Goal: Transaction & Acquisition: Purchase product/service

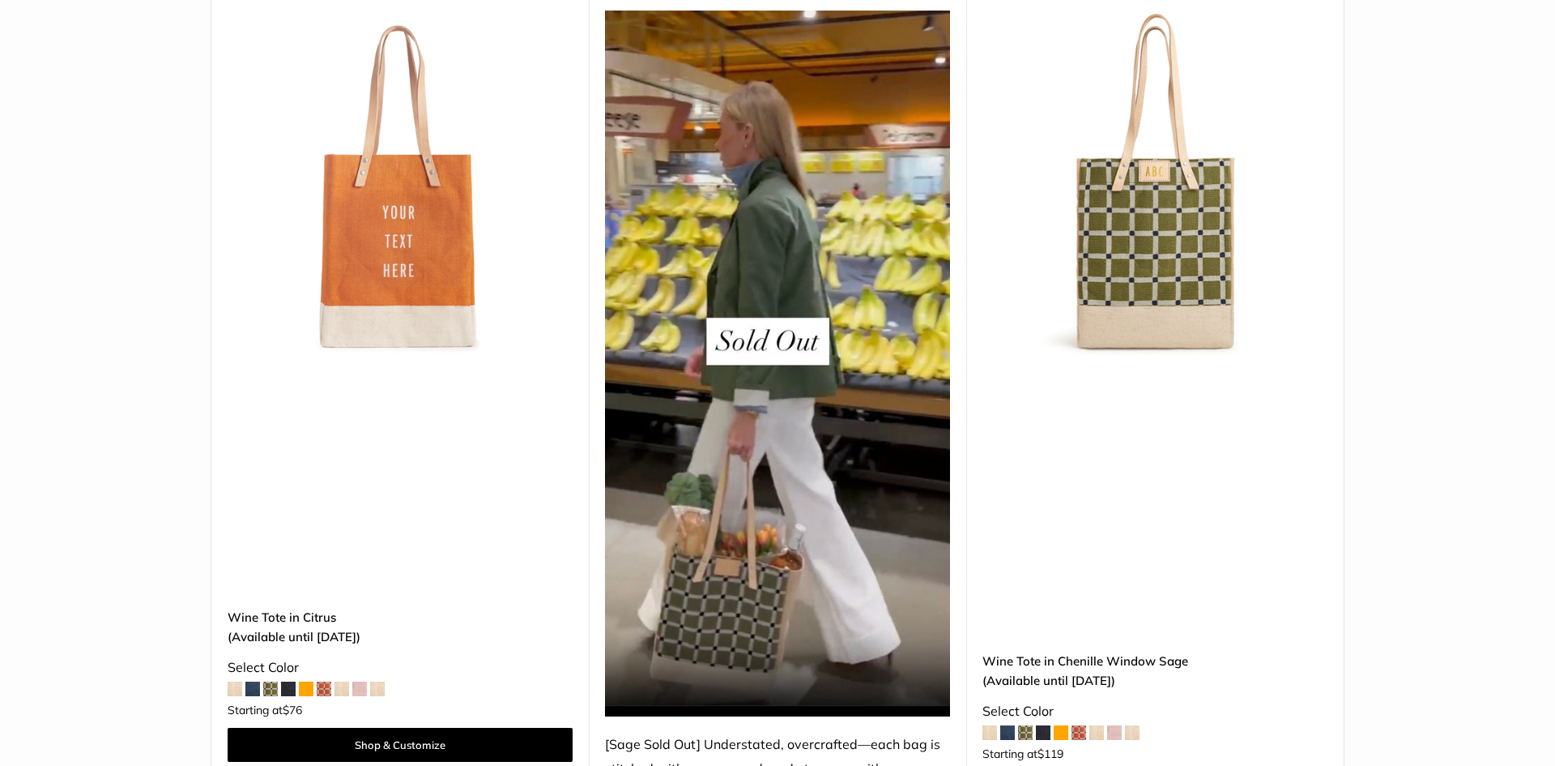
drag, startPoint x: 1547, startPoint y: 83, endPoint x: 1534, endPoint y: 193, distance: 110.0
click at [1534, 193] on html "Wine Tote Available 24 Hours: 0 Days 3 Hrs 47 Mins 23 Secs Help Center Text Us …" at bounding box center [777, 383] width 1555 height 766
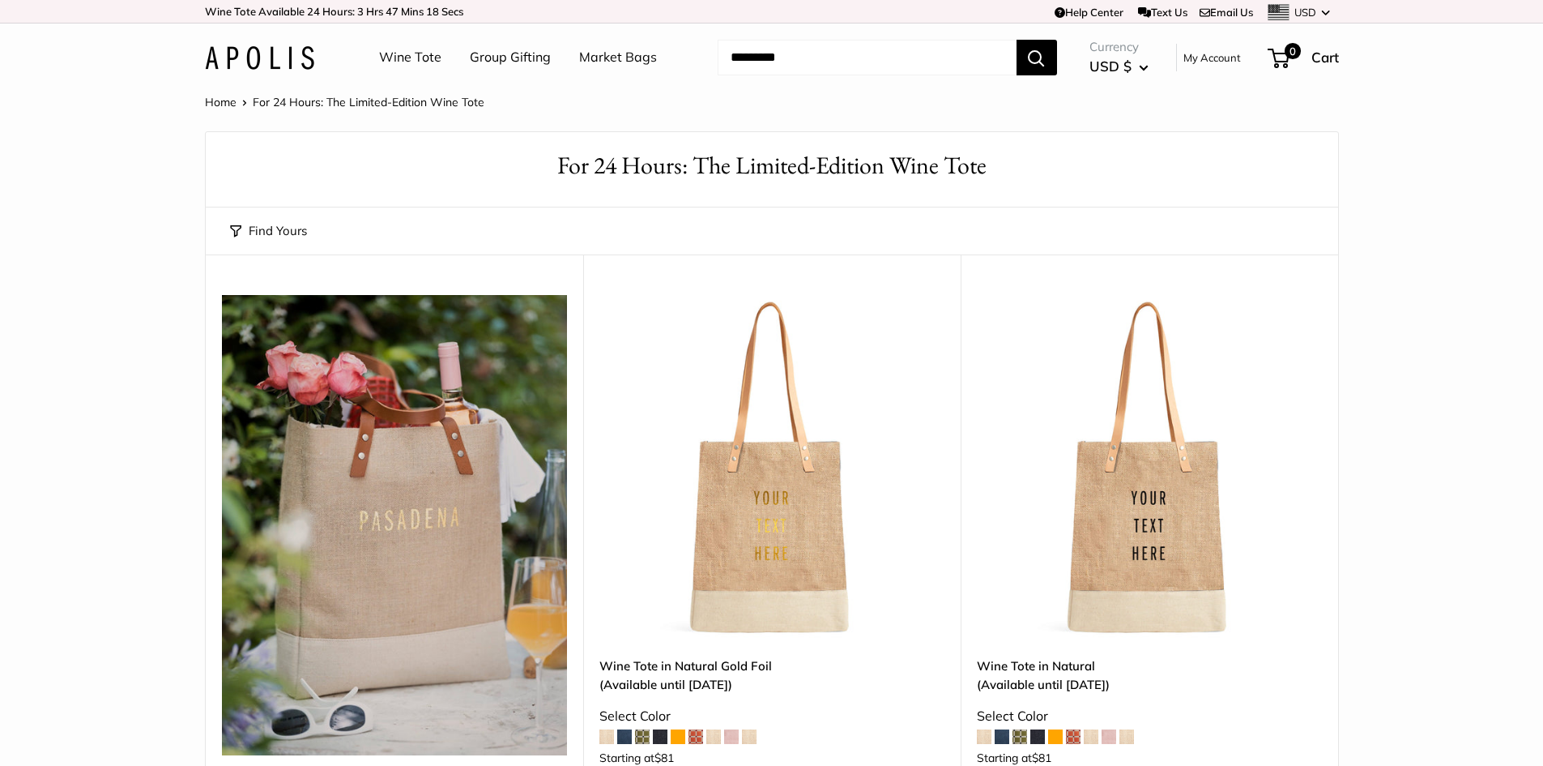
click at [601, 57] on link "Market Bags" at bounding box center [618, 57] width 78 height 24
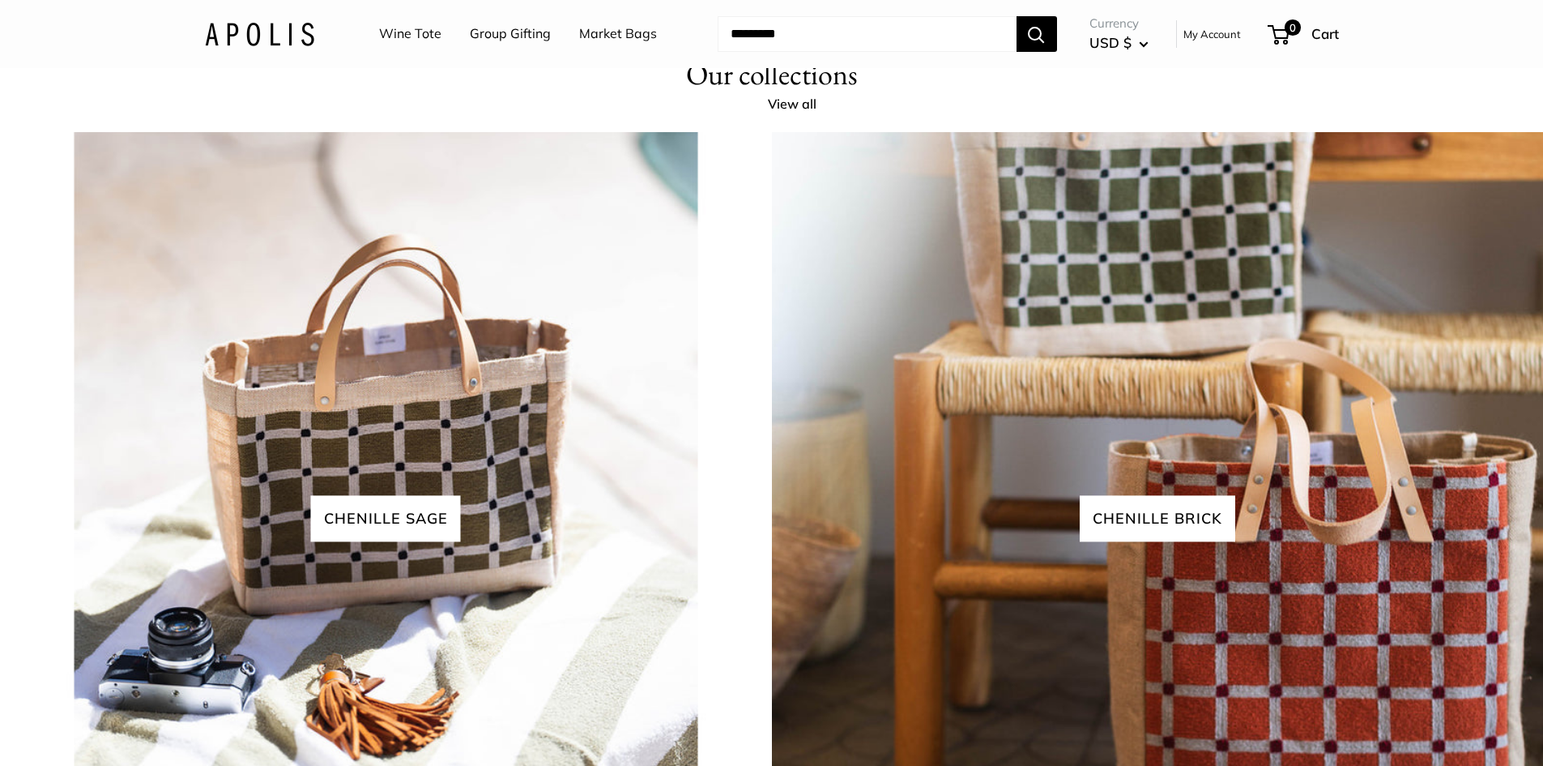
scroll to position [4355, 0]
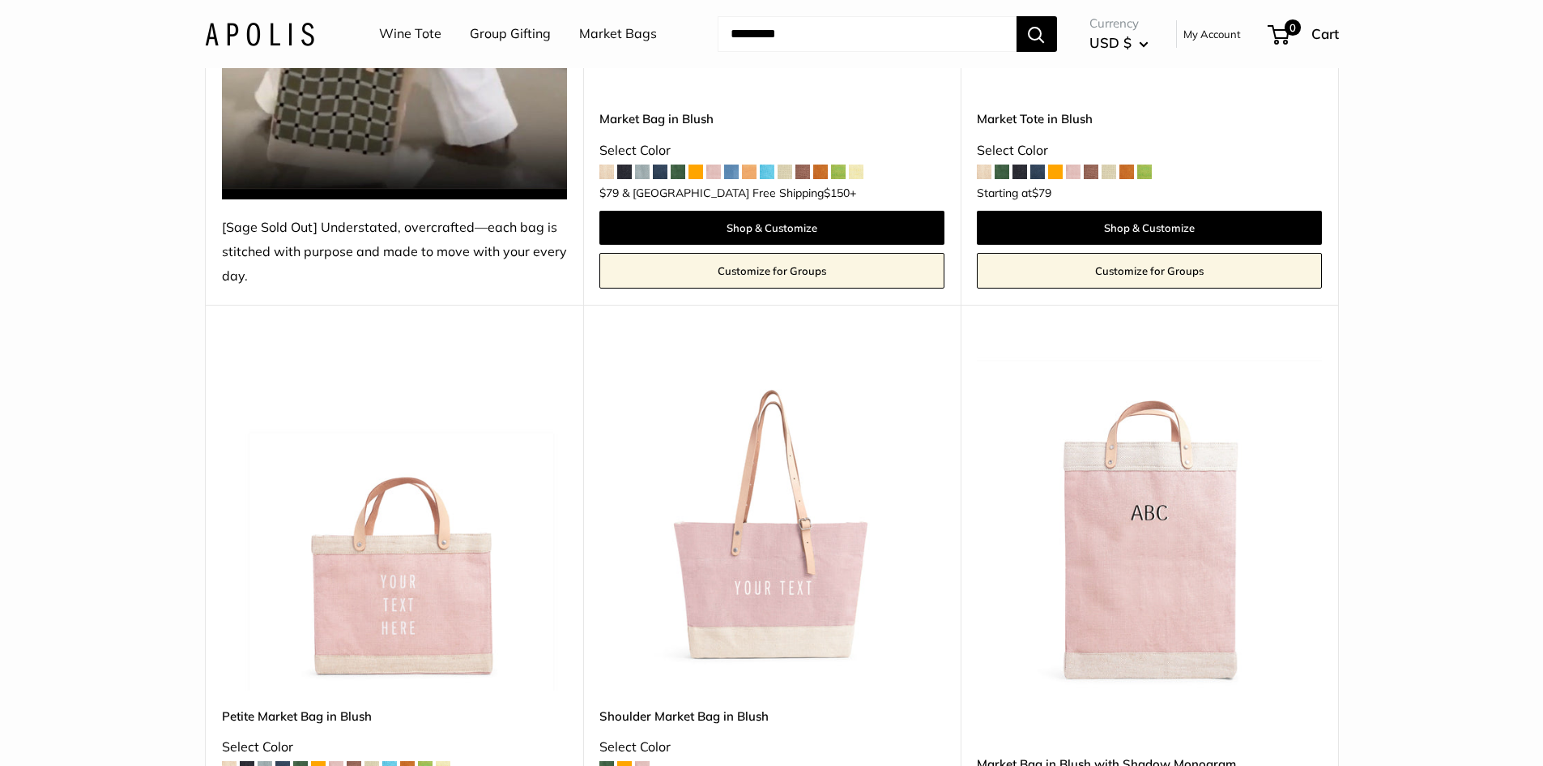
scroll to position [1340, 0]
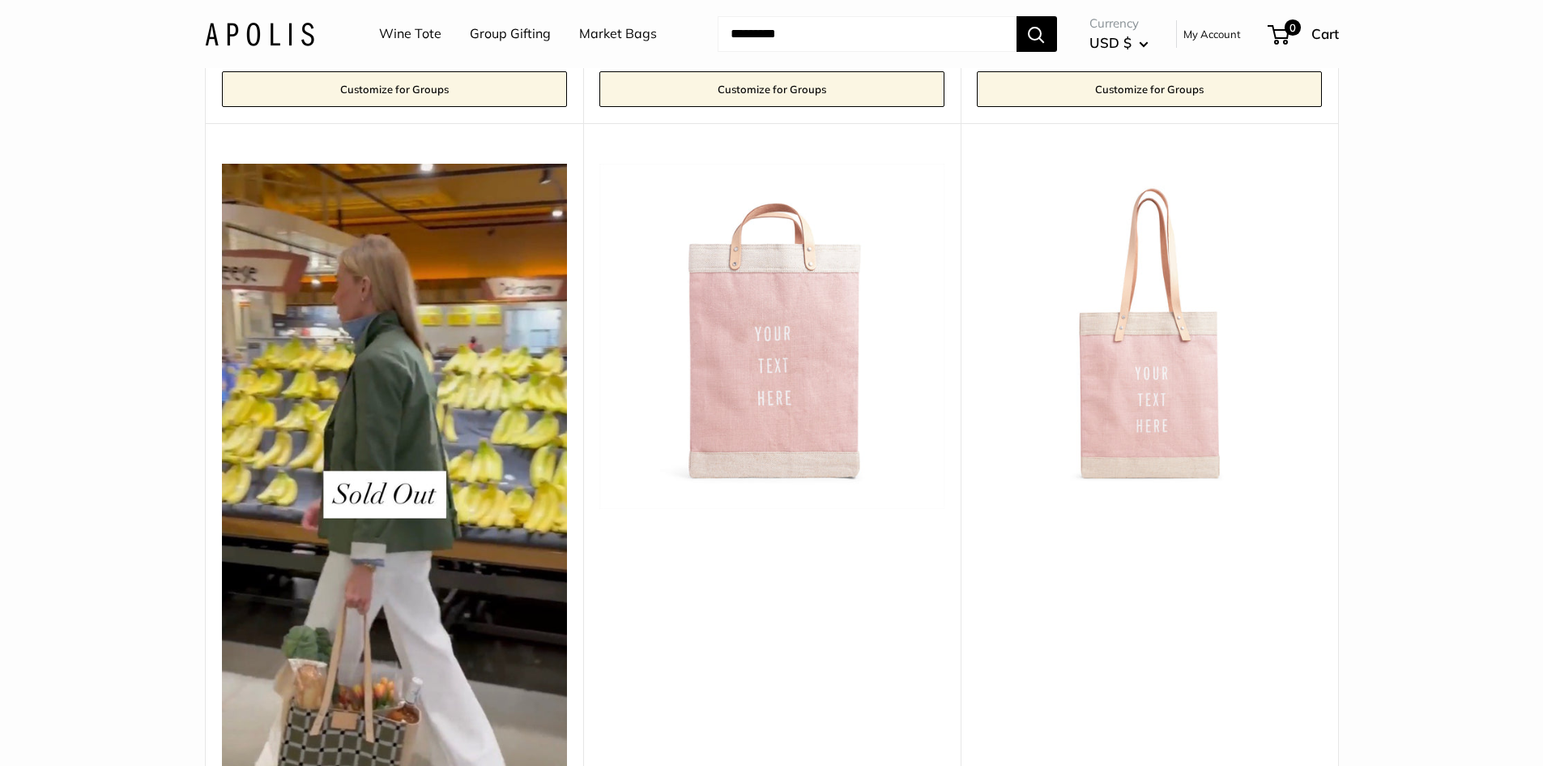
click at [0, 0] on img at bounding box center [0, 0] width 0 height 0
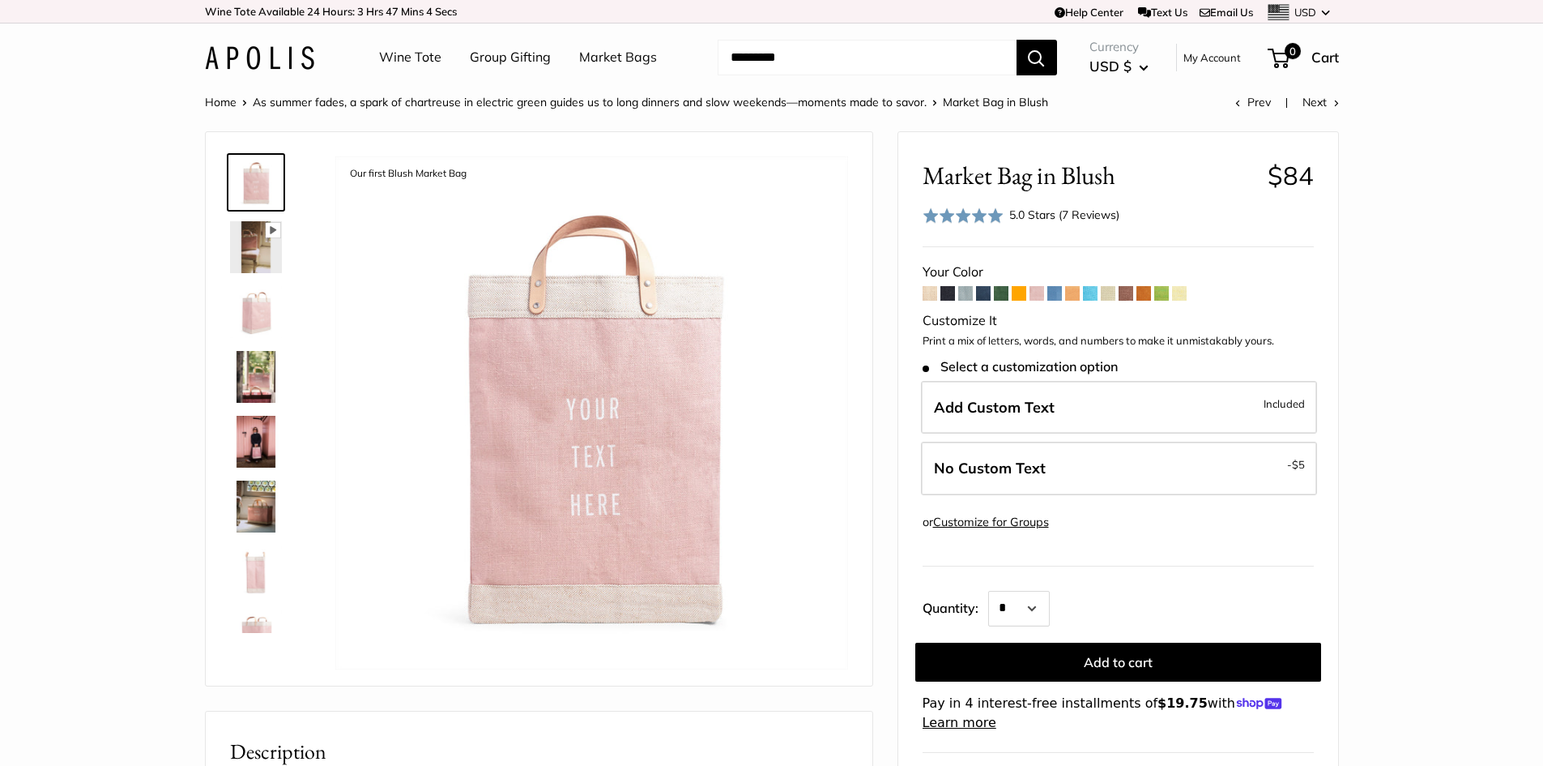
click at [1154, 297] on form "Your Color" at bounding box center [1118, 496] width 391 height 472
click at [1160, 297] on span at bounding box center [1161, 293] width 15 height 15
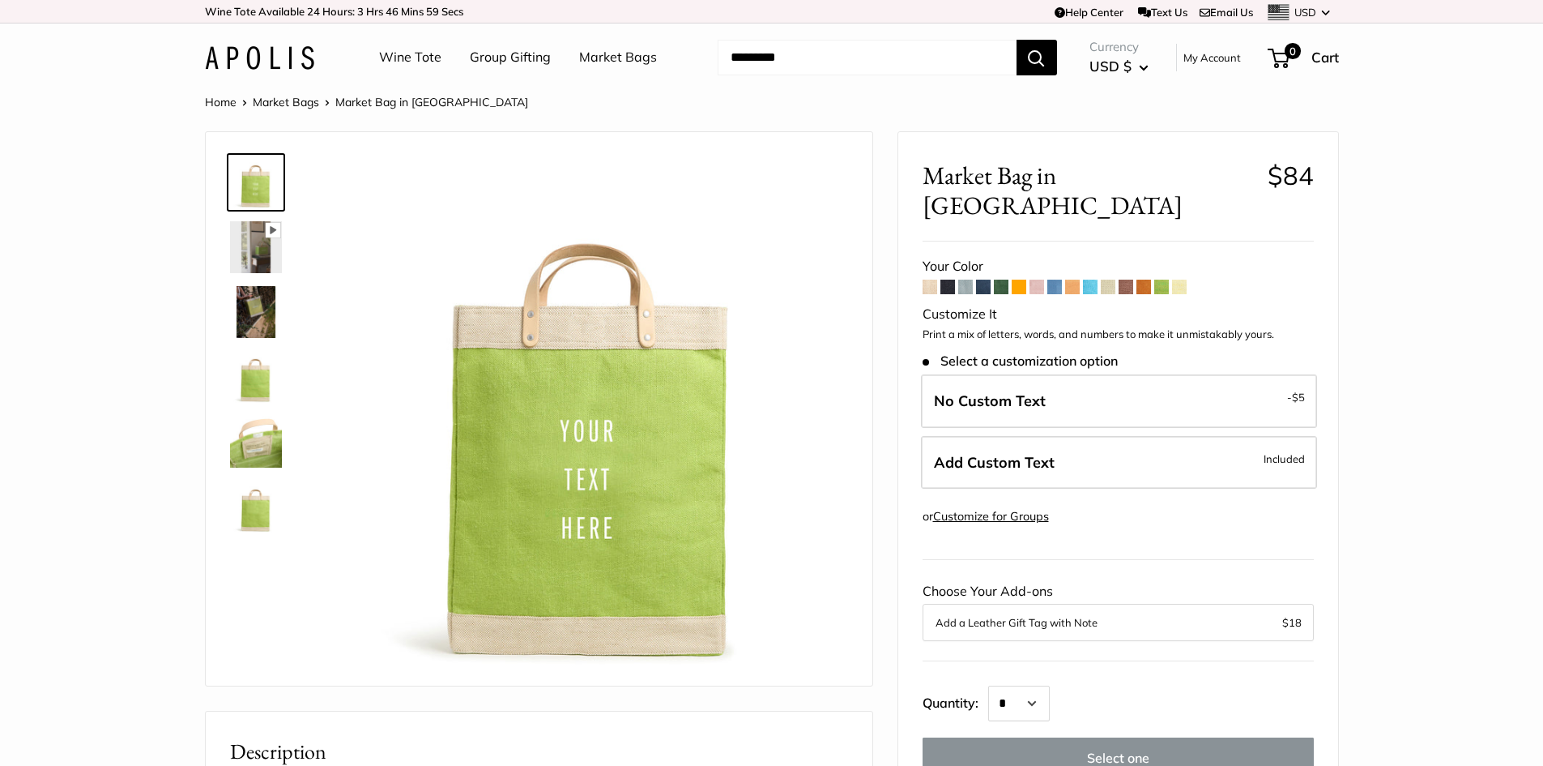
click at [597, 65] on link "Market Bags" at bounding box center [618, 57] width 78 height 24
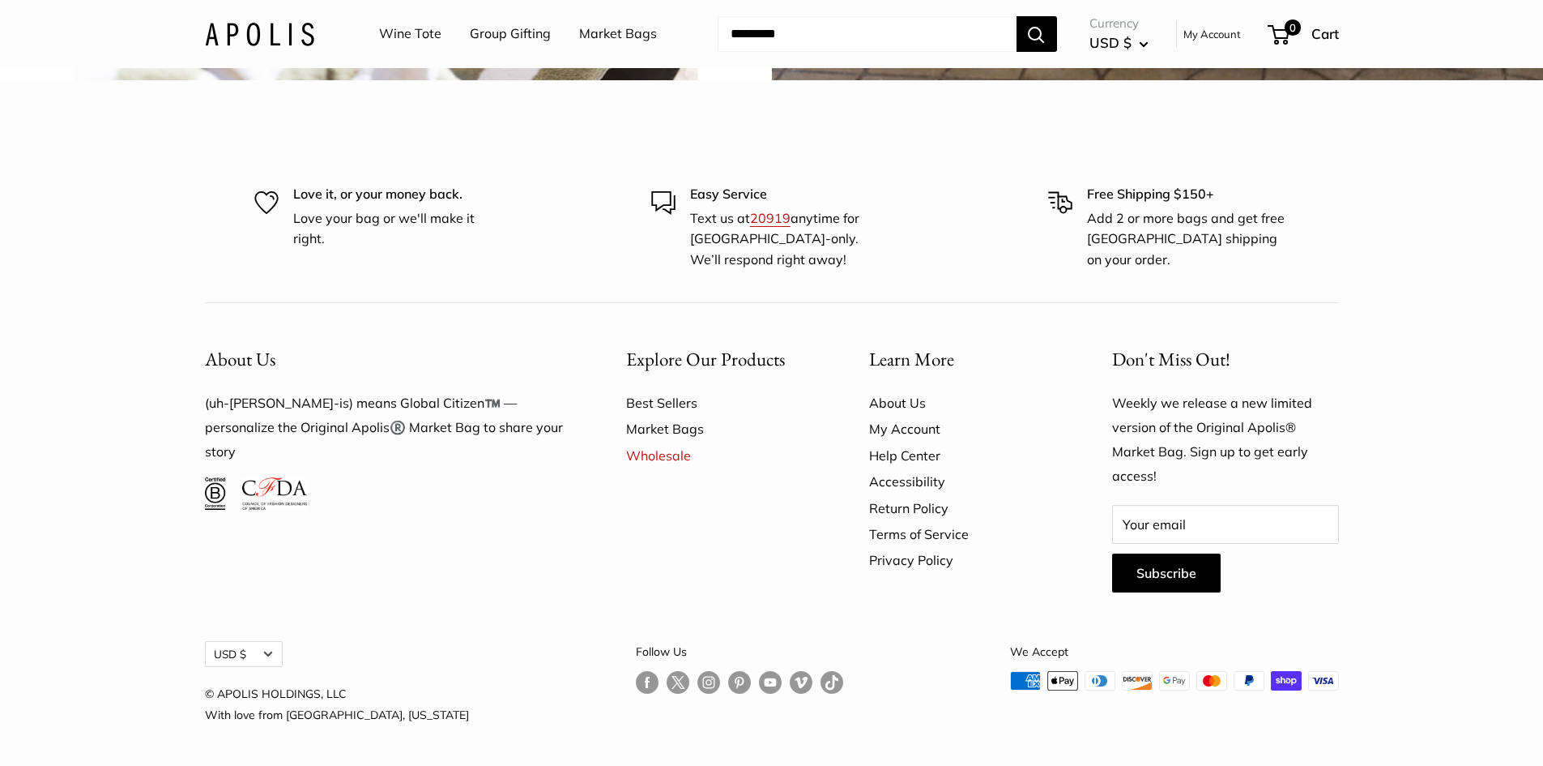
scroll to position [5025, 0]
click at [419, 32] on link "Wine Tote" at bounding box center [410, 34] width 62 height 24
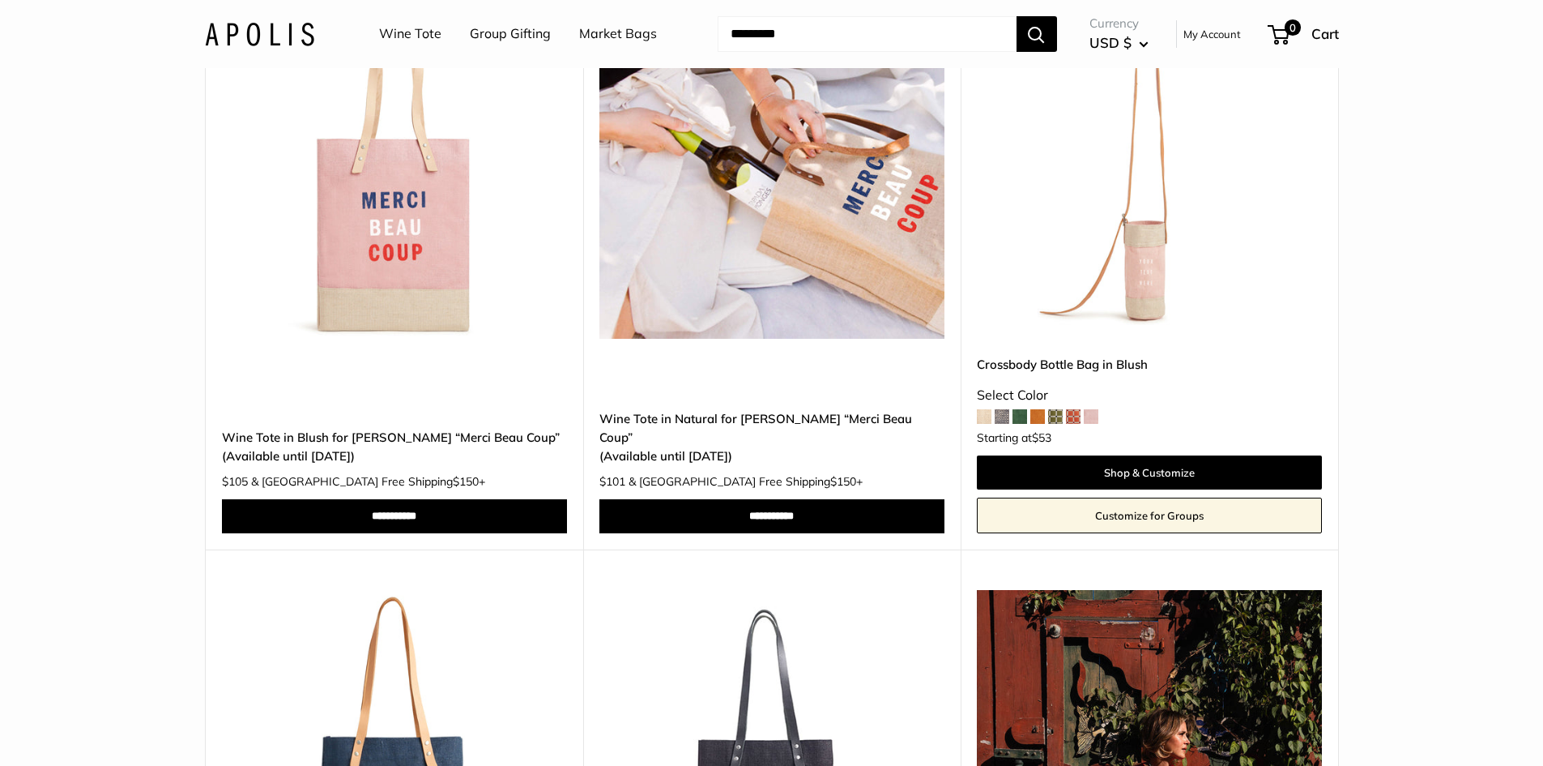
scroll to position [1327, 0]
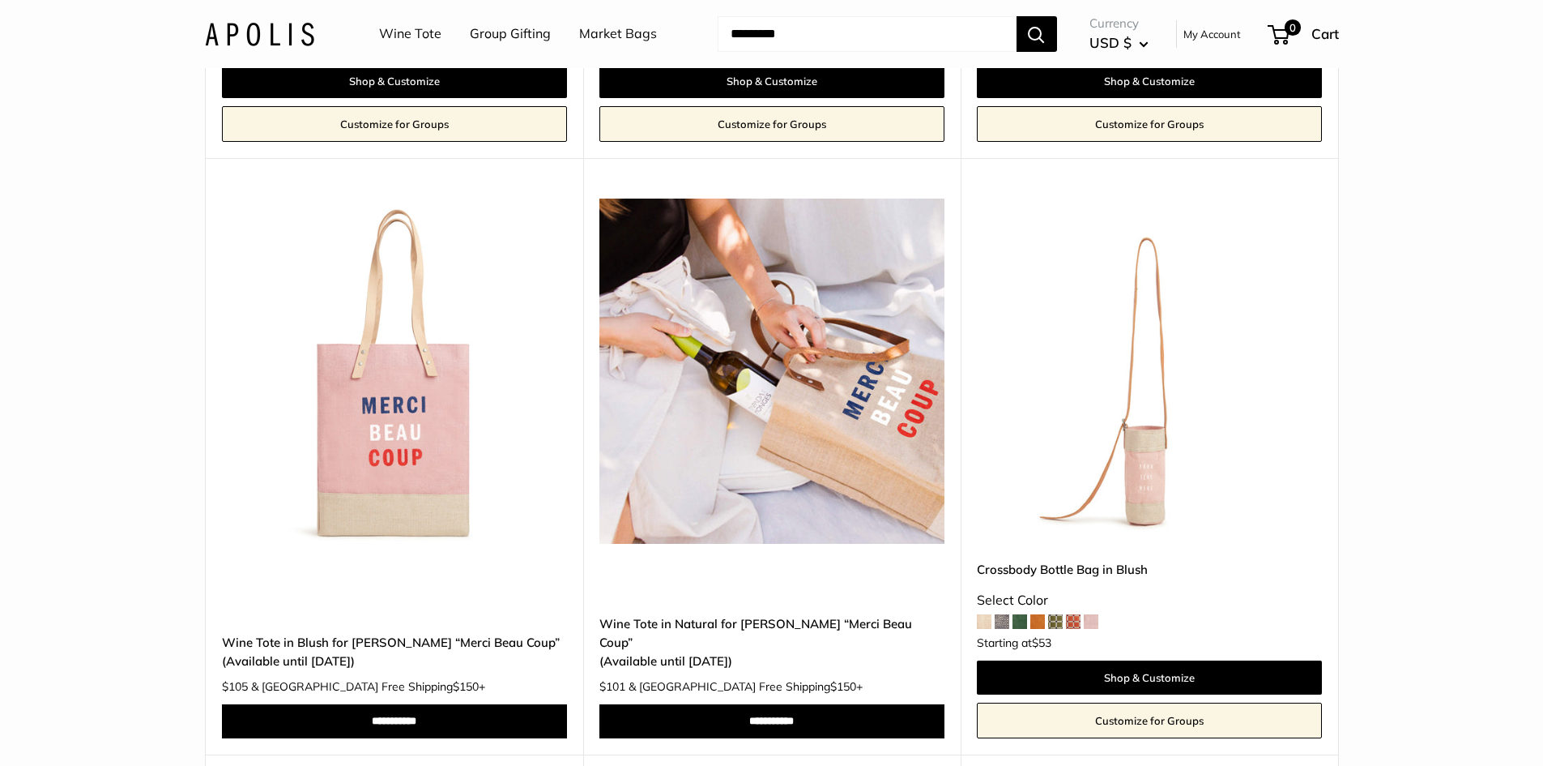
click at [621, 35] on link "Market Bags" at bounding box center [618, 34] width 78 height 24
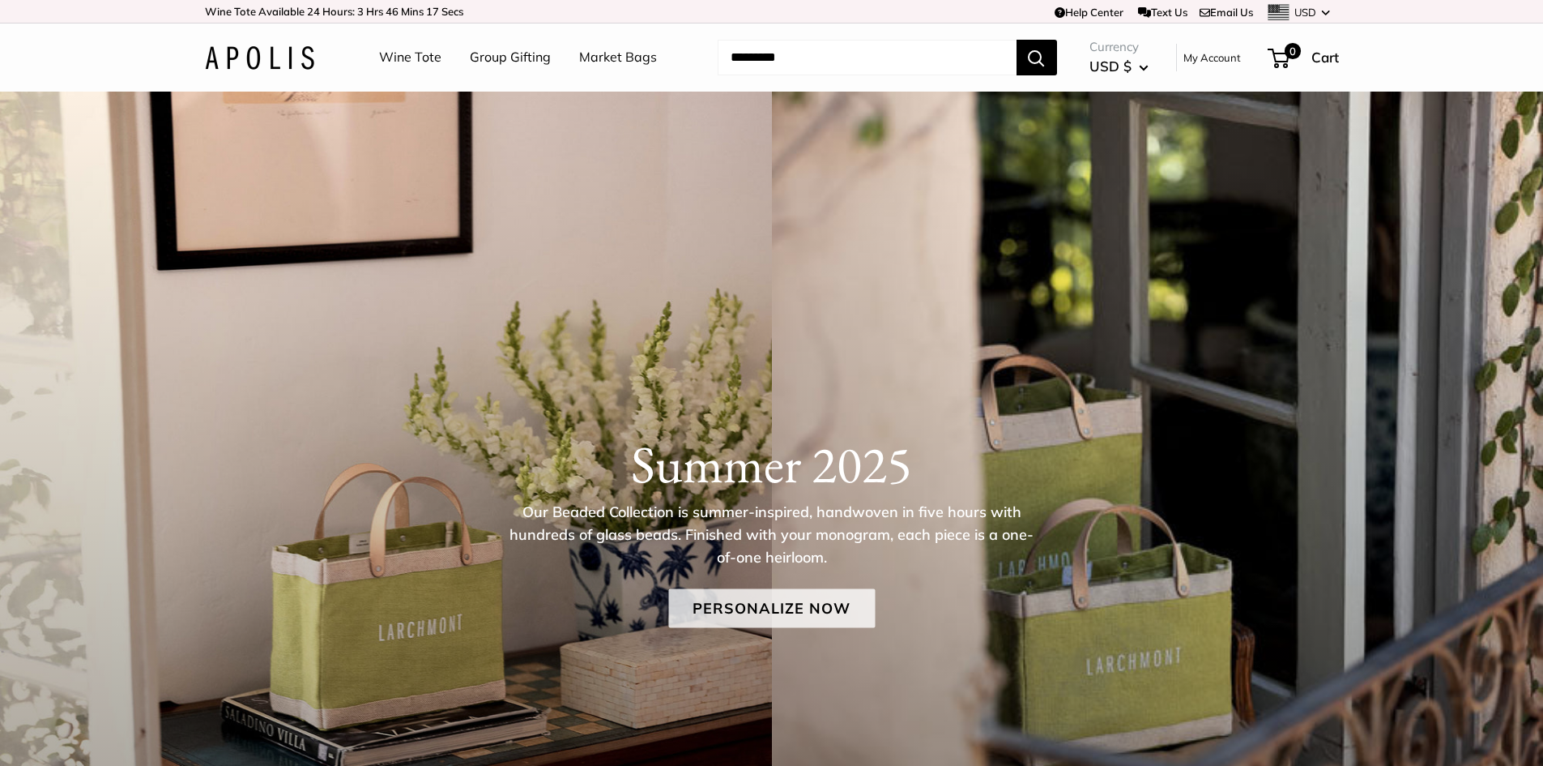
click at [740, 617] on link "Personalize Now" at bounding box center [771, 608] width 207 height 39
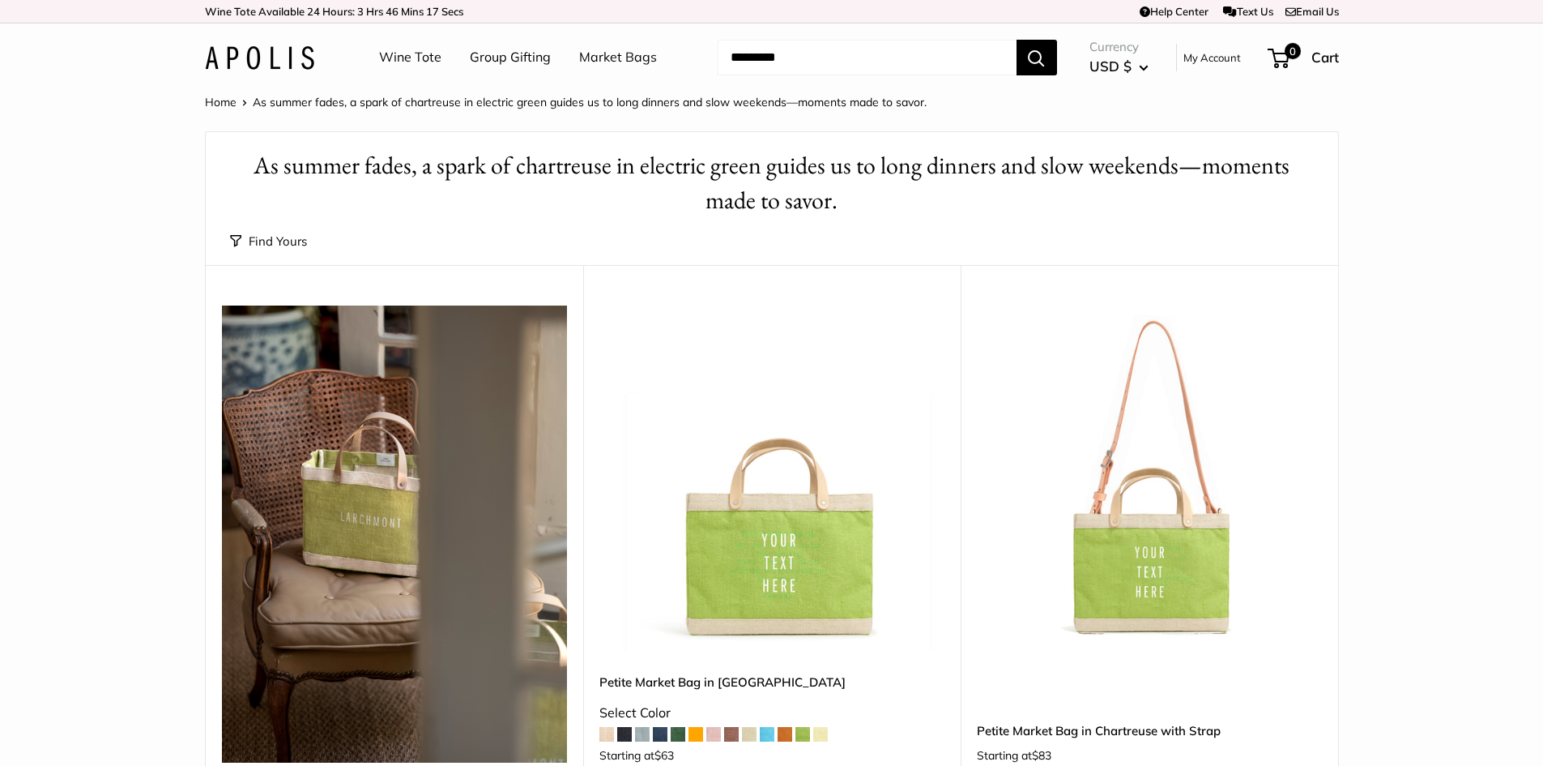
click at [0, 0] on img at bounding box center [0, 0] width 0 height 0
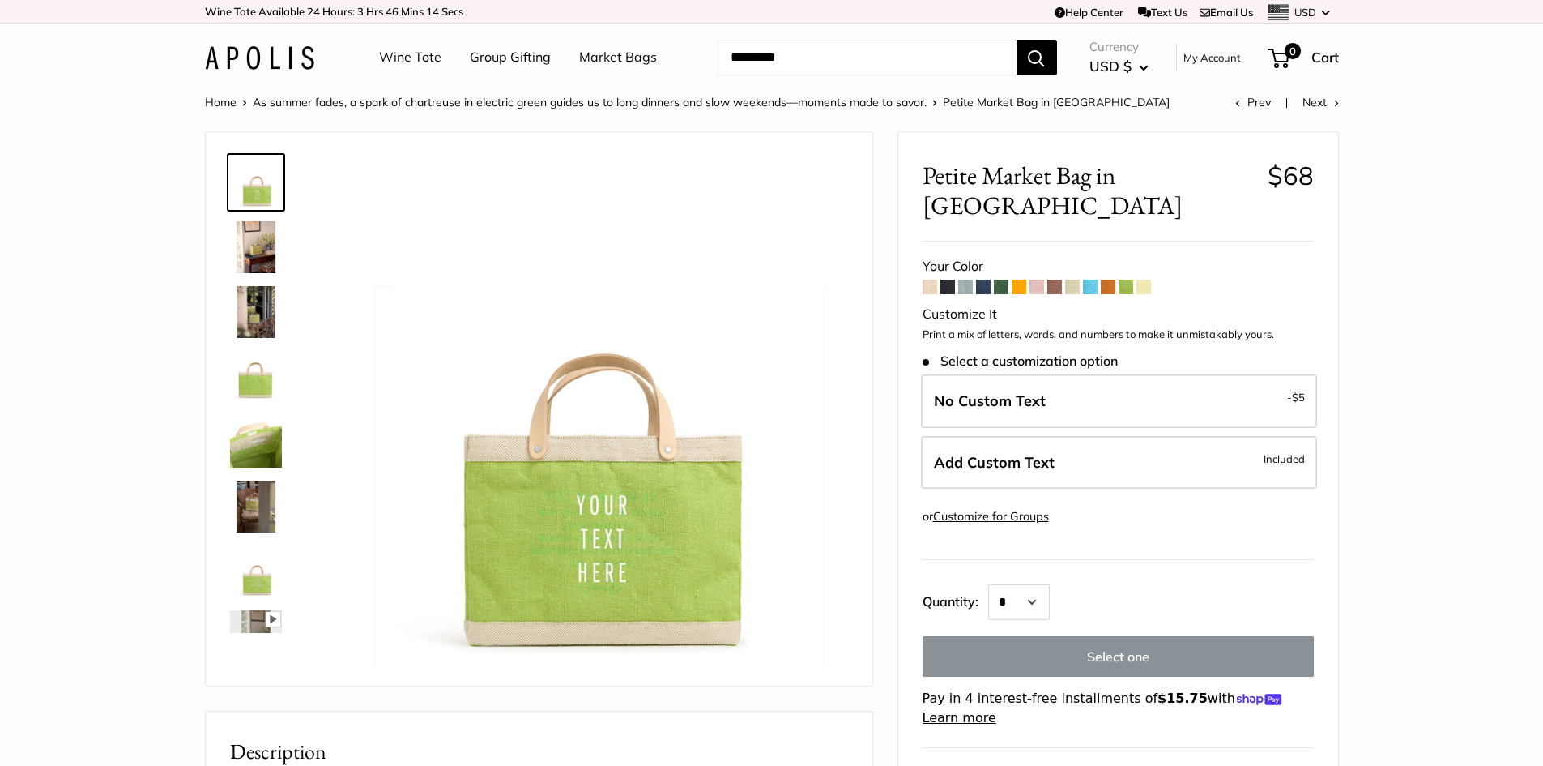
click at [1139, 279] on span at bounding box center [1144, 286] width 15 height 15
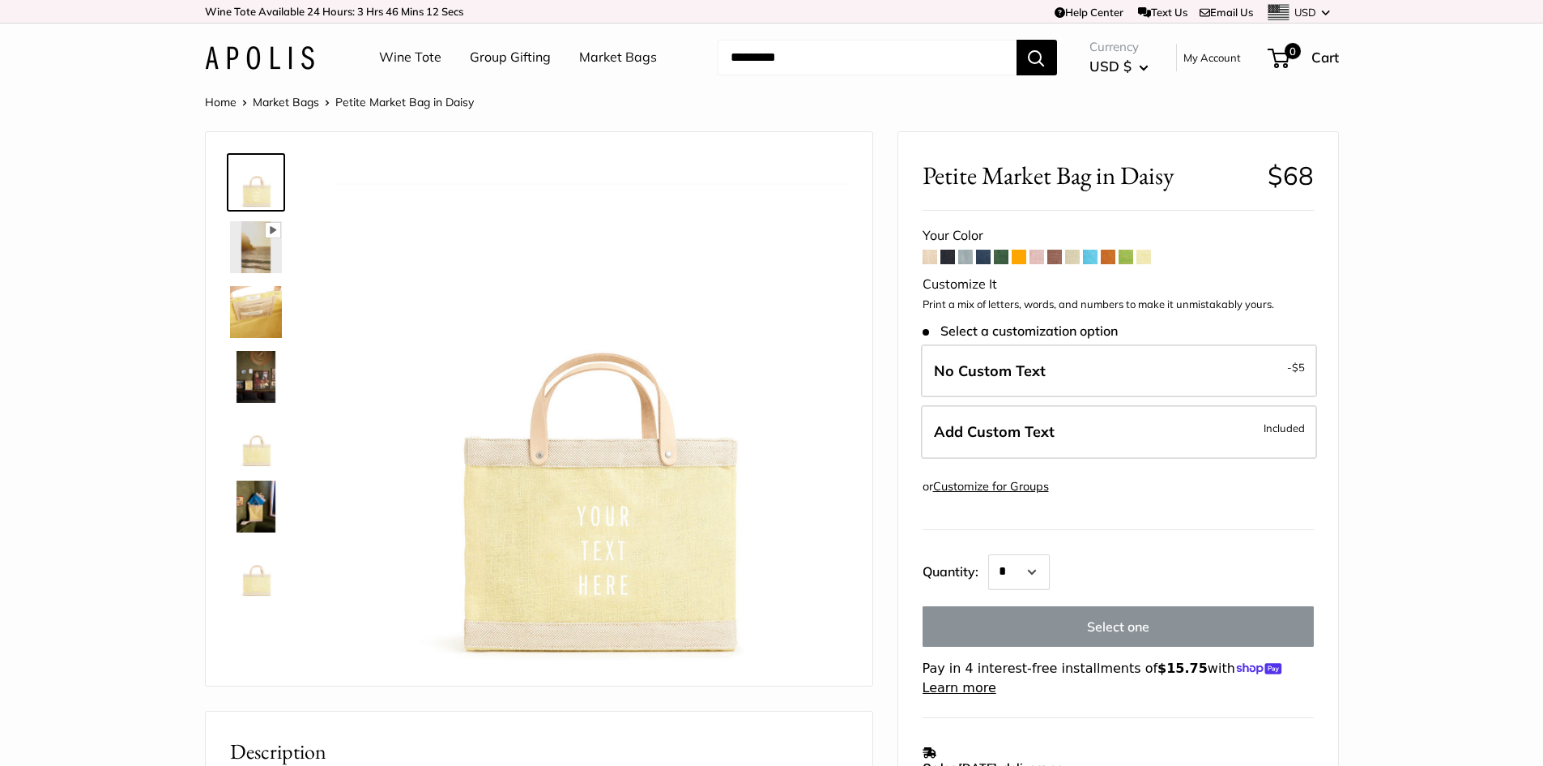
click at [951, 257] on span at bounding box center [948, 257] width 15 height 15
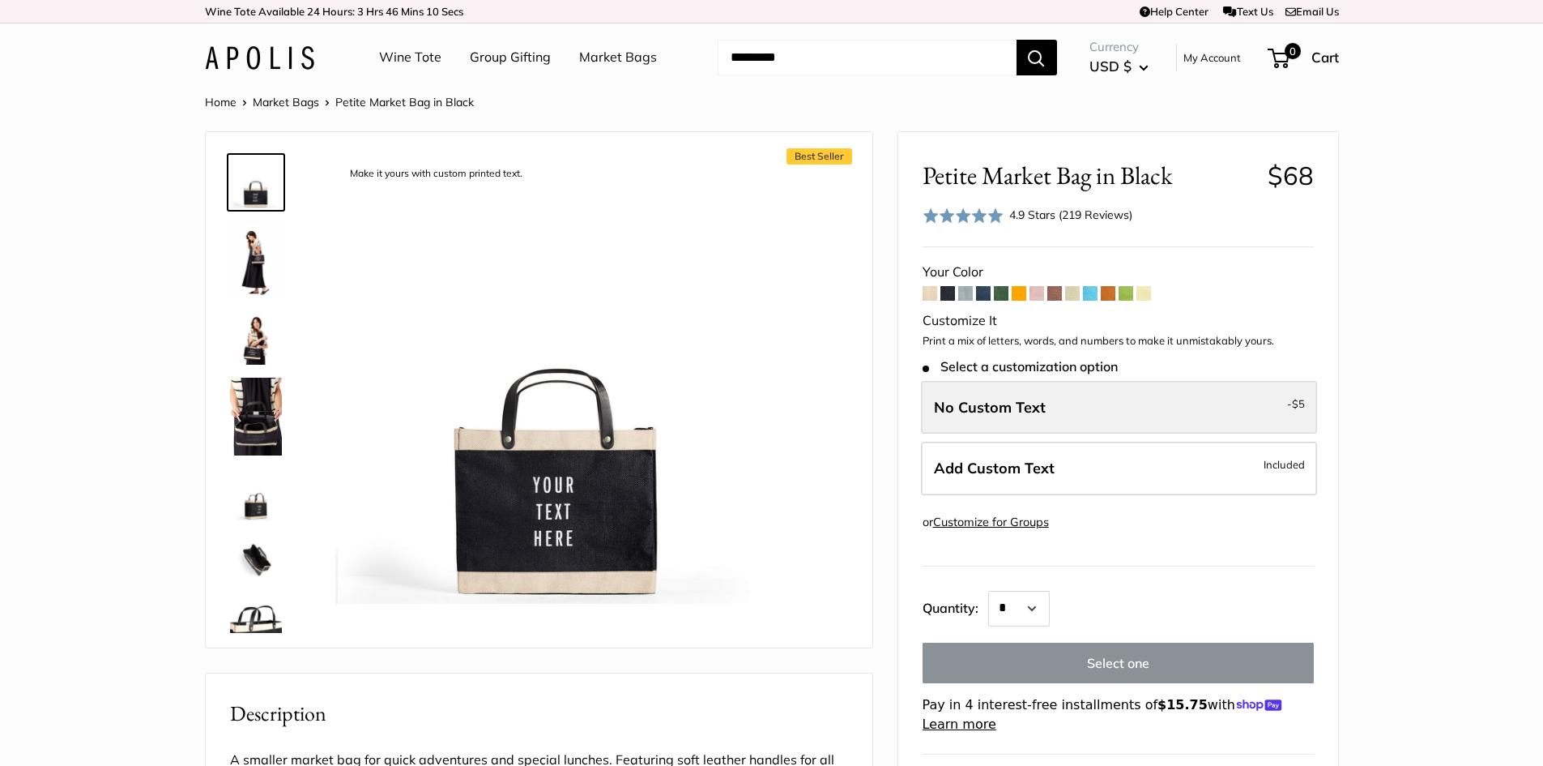
click at [1001, 424] on label "No Custom Text - $5" at bounding box center [1119, 407] width 396 height 53
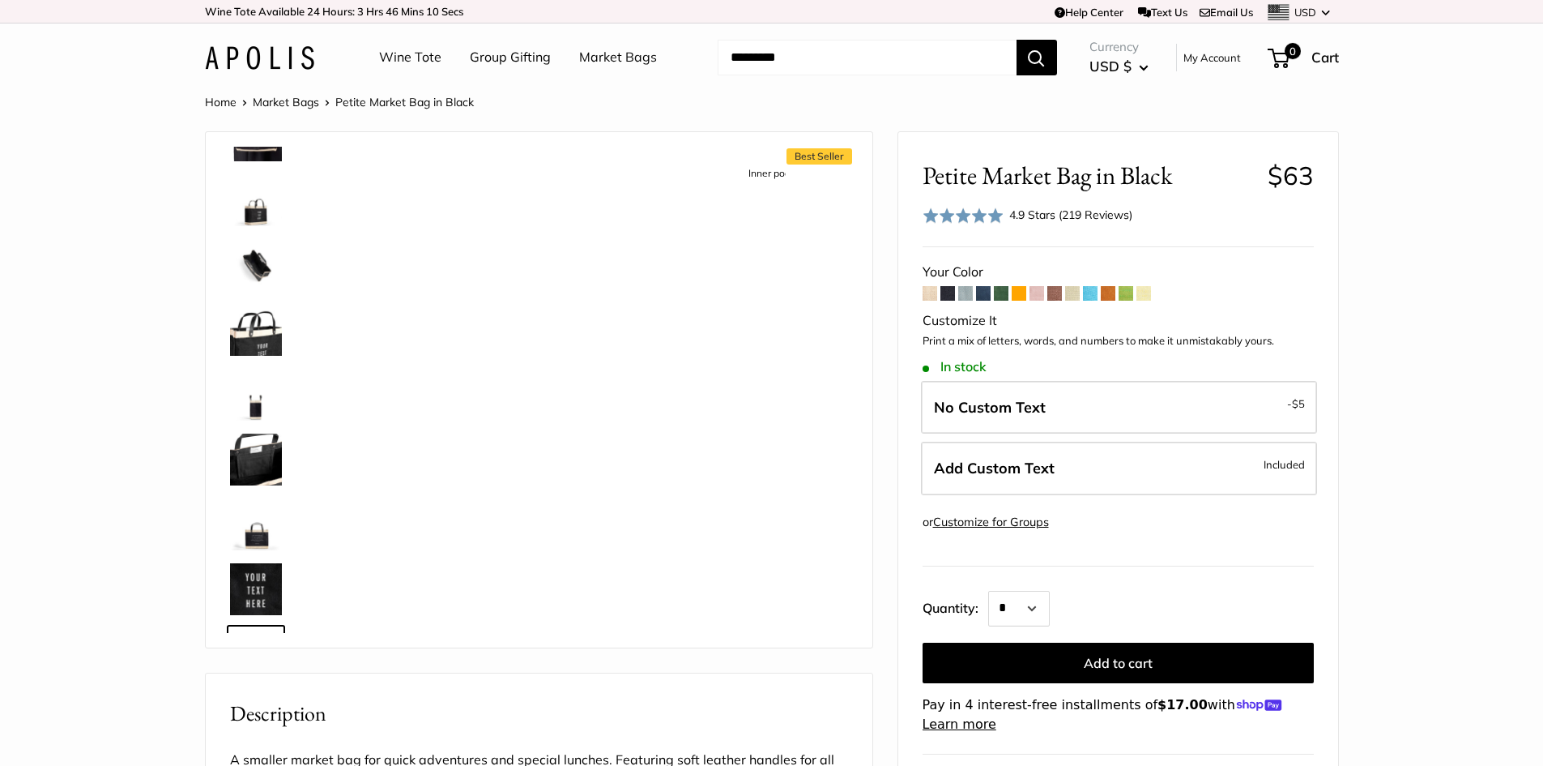
scroll to position [350, 0]
